Goal: Find specific page/section: Find specific page/section

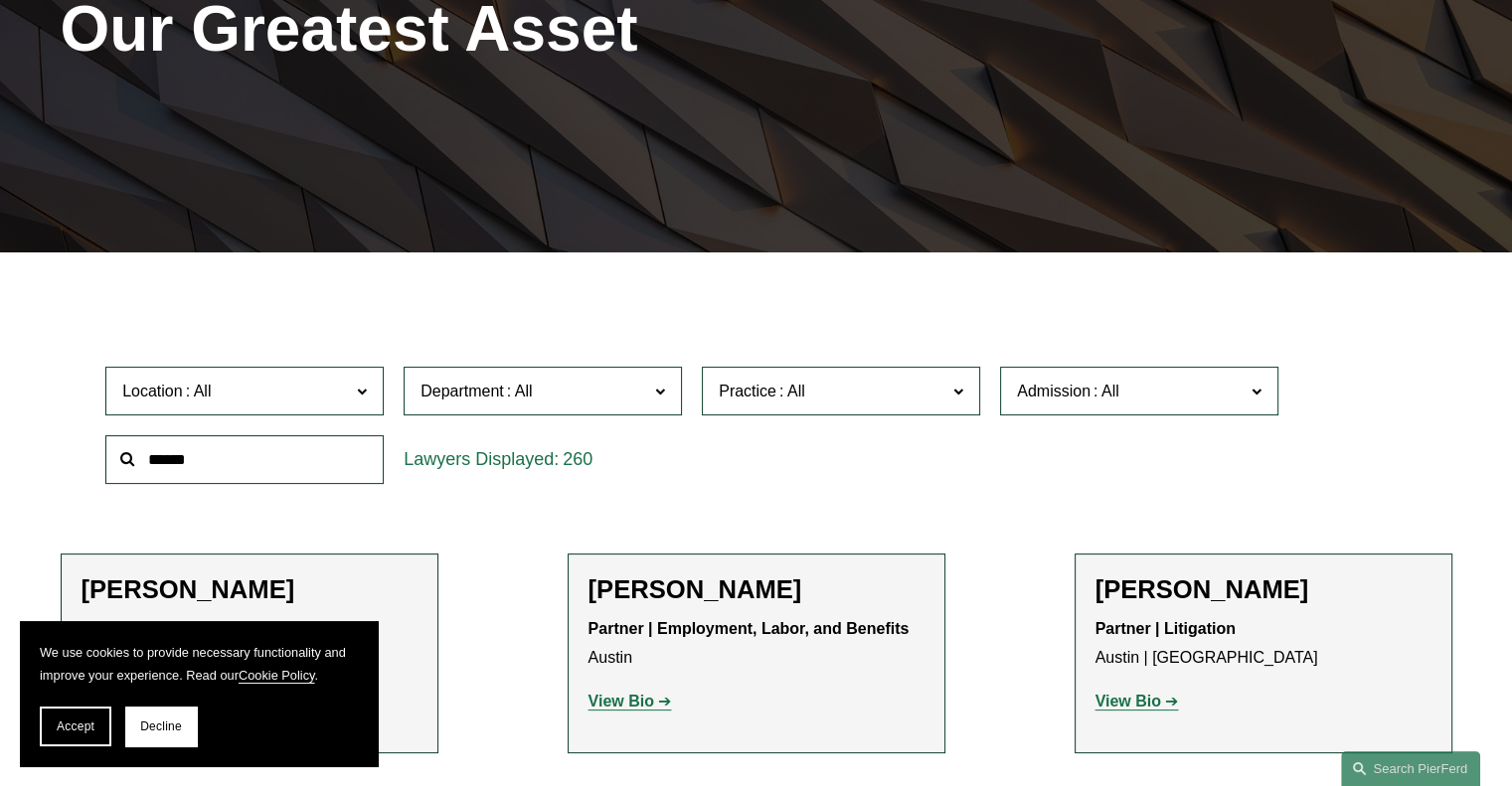
scroll to position [363, 0]
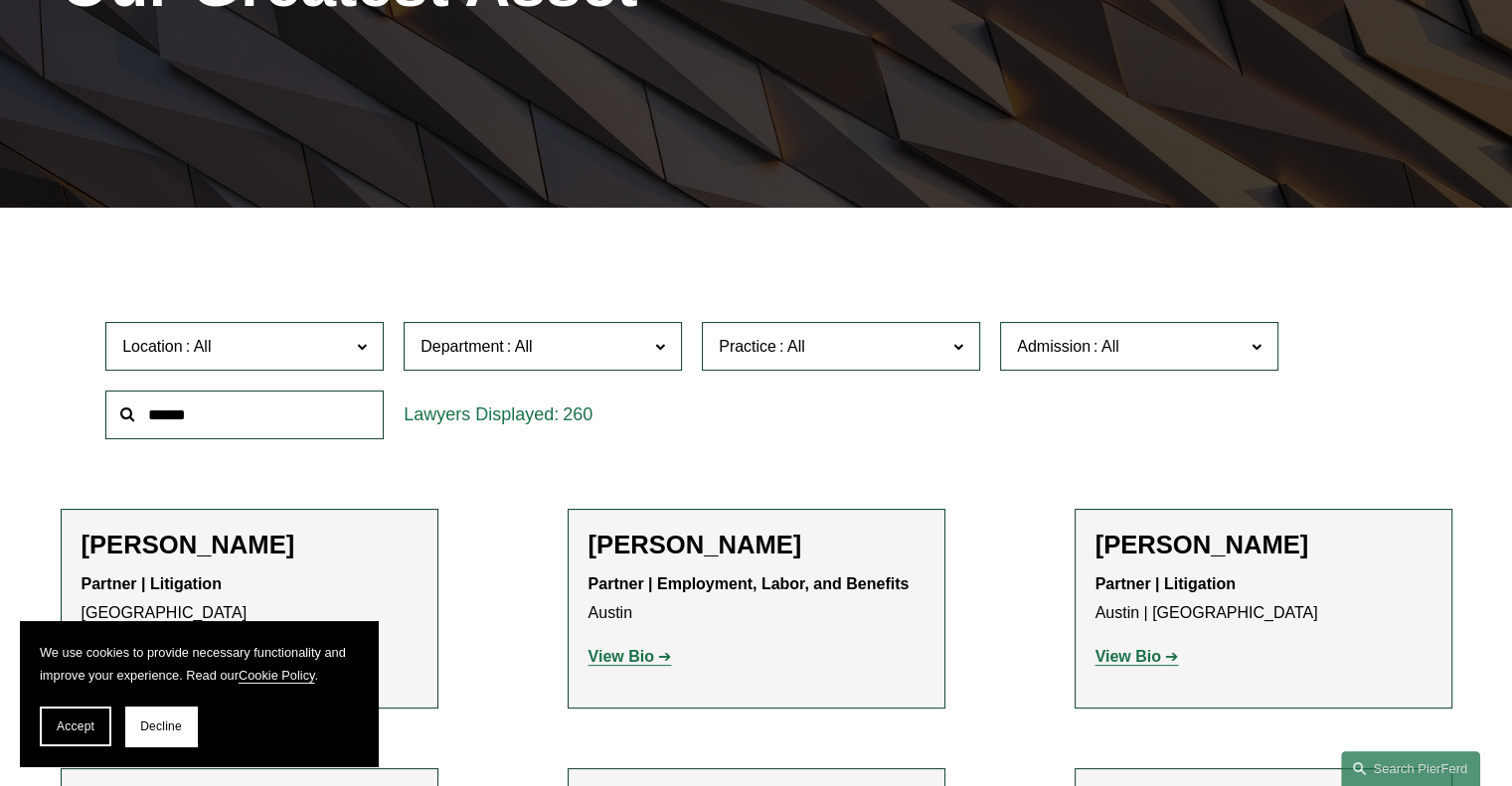
click at [203, 419] on input "text" at bounding box center [245, 414] width 279 height 49
type input "*****"
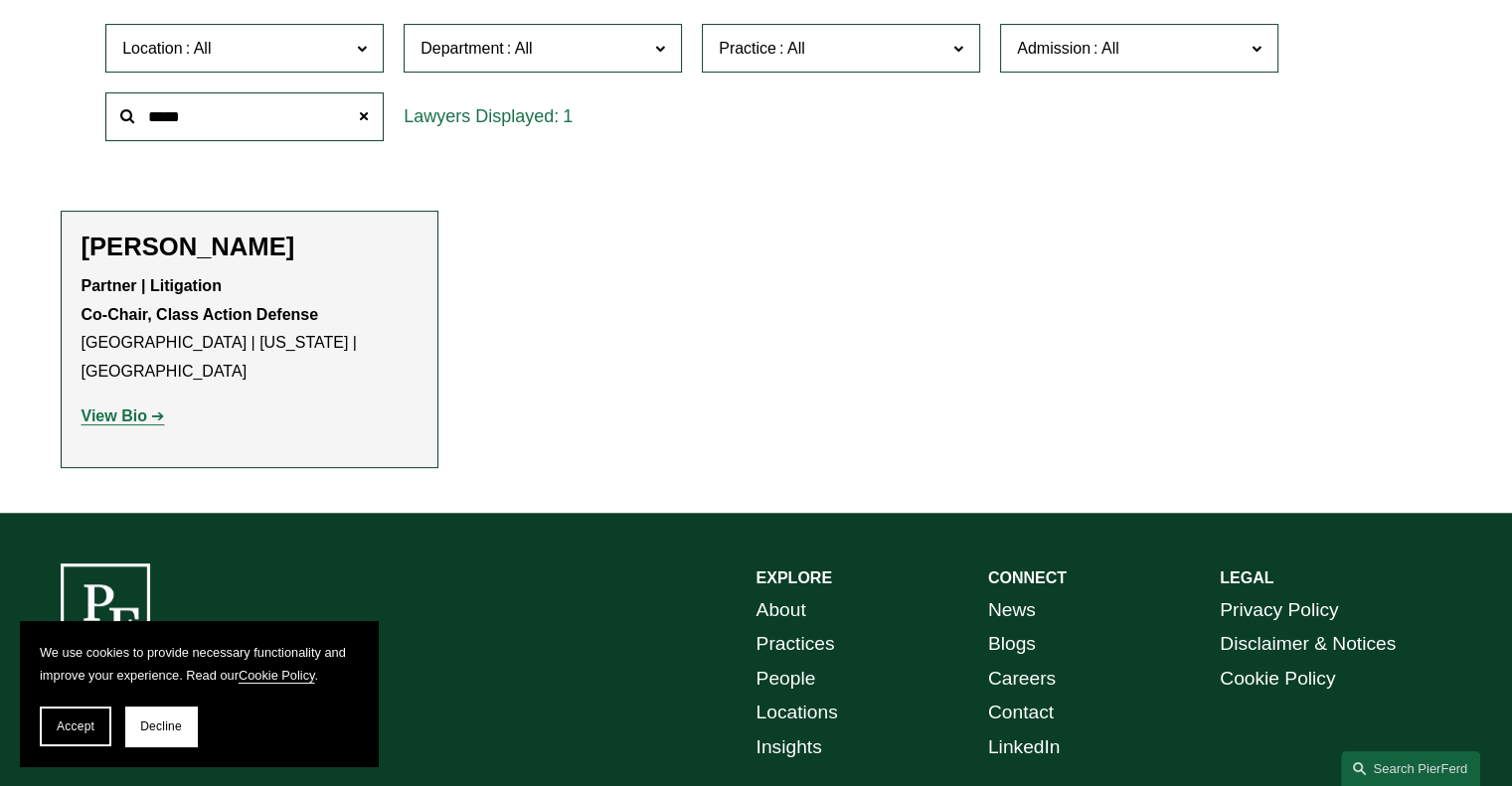
click at [135, 407] on strong "View Bio" at bounding box center [114, 415] width 66 height 17
